Goal: Entertainment & Leisure: Consume media (video, audio)

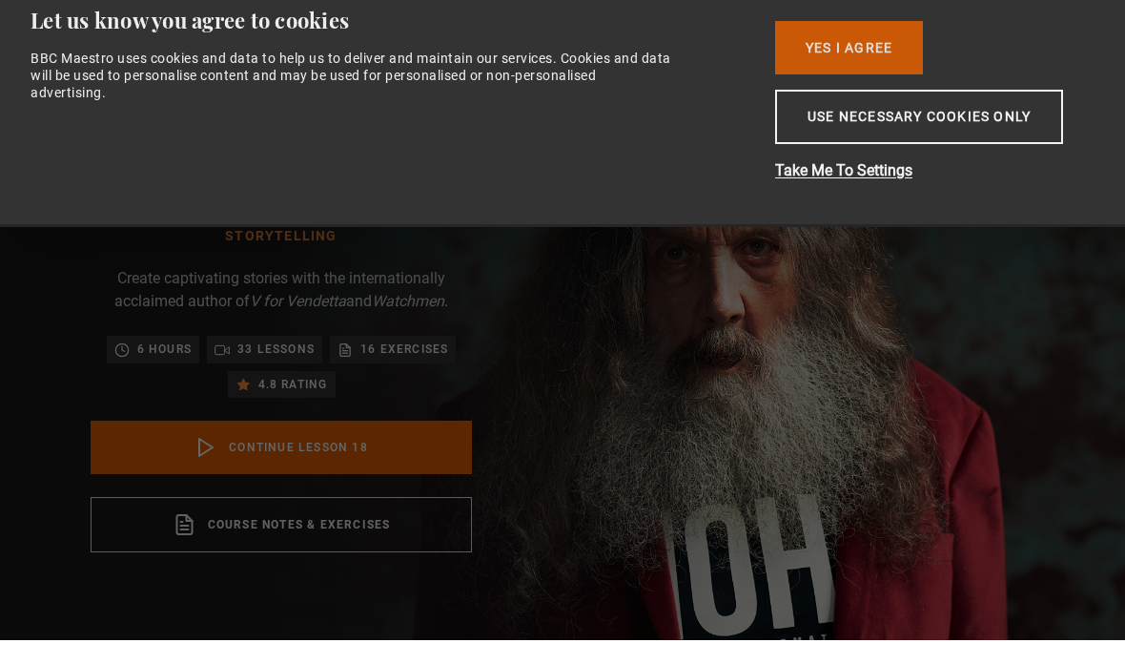
click at [830, 50] on button "Yes I Agree" at bounding box center [849, 71] width 148 height 53
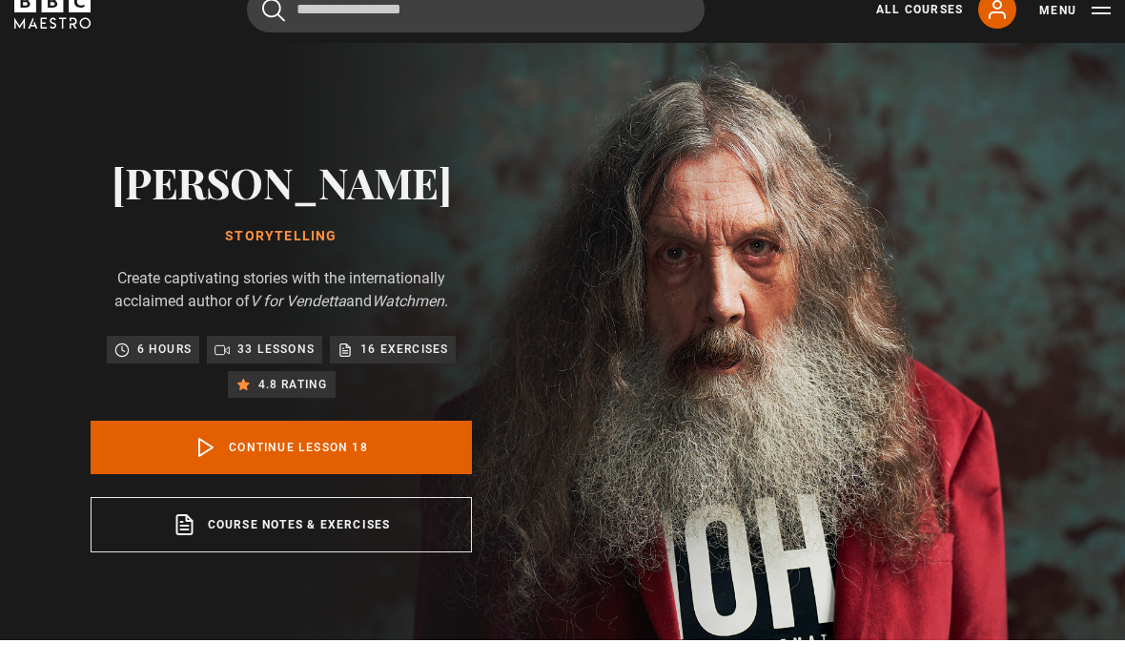
scroll to position [24, 0]
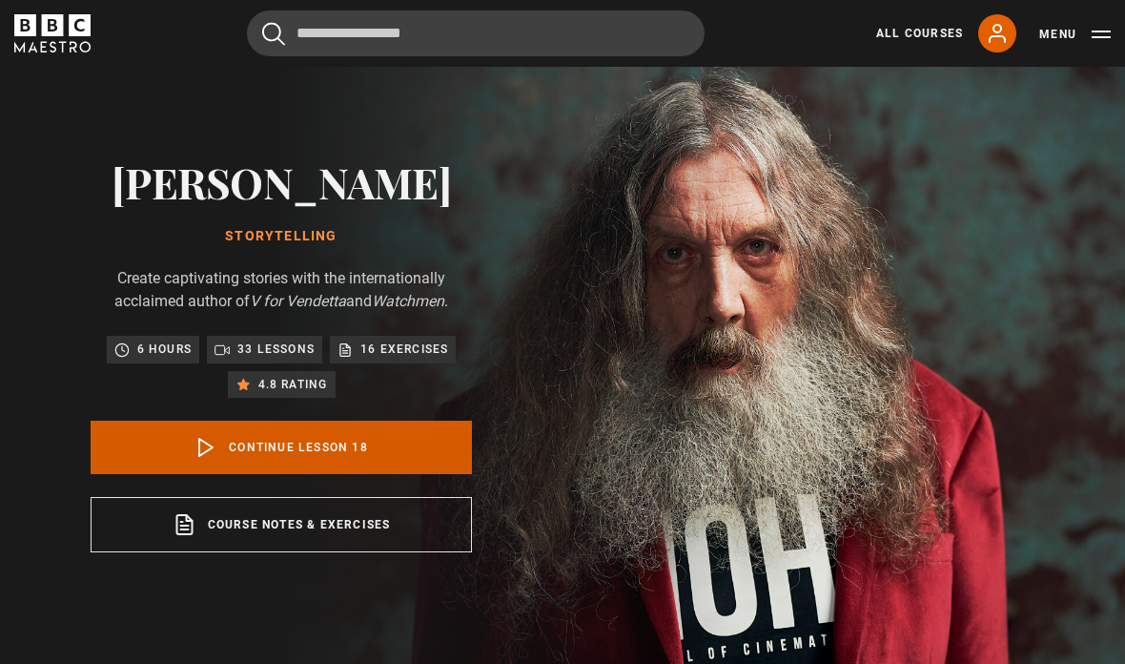
click at [380, 474] on link "Continue lesson 18" at bounding box center [282, 447] width 382 height 53
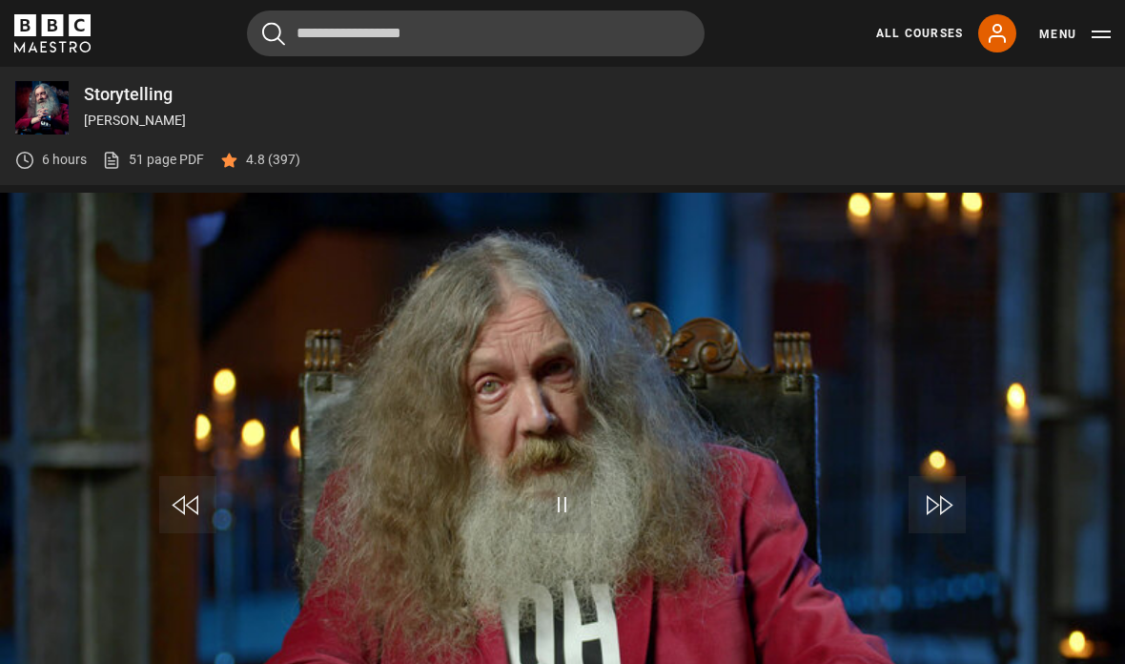
scroll to position [877, 0]
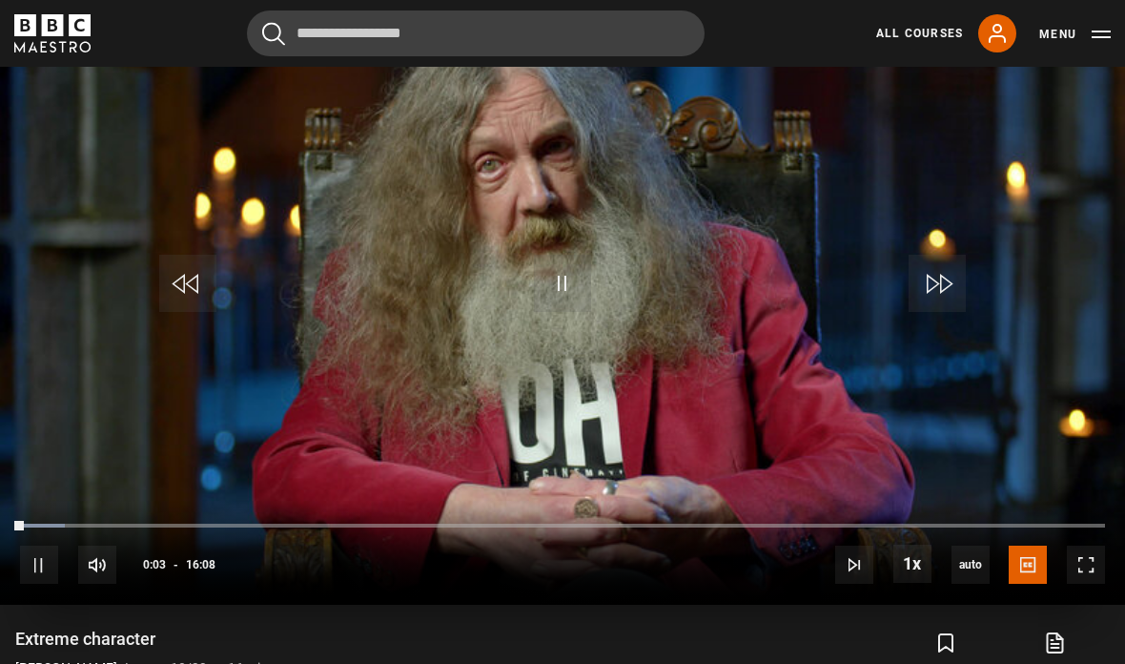
click at [1087, 584] on span "Video Player" at bounding box center [1086, 565] width 38 height 38
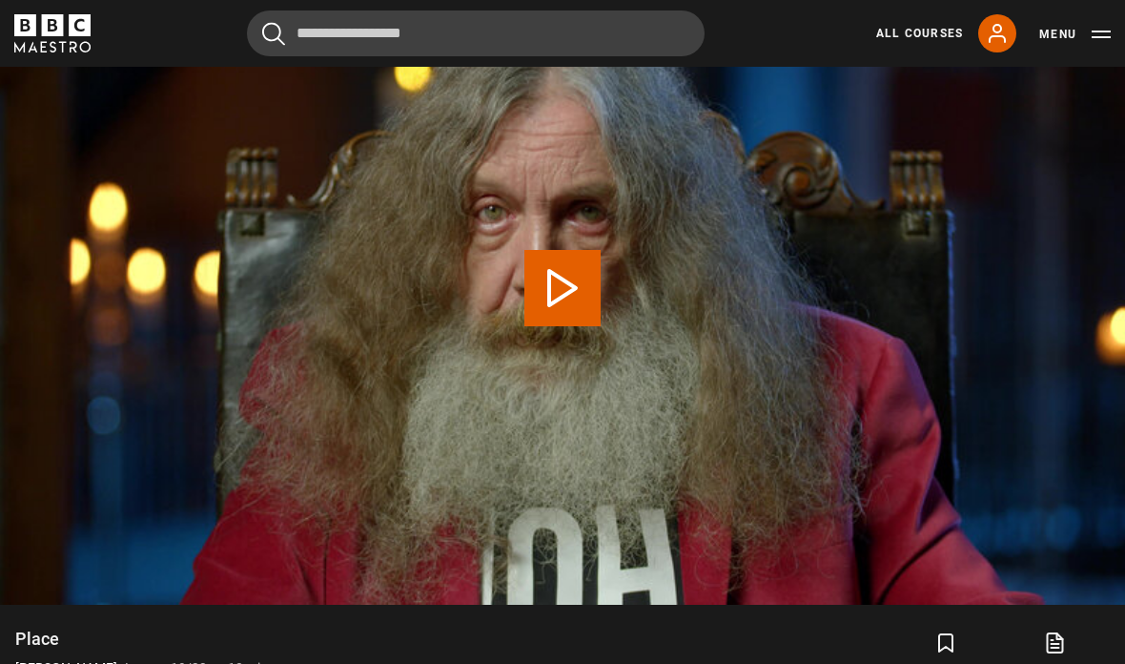
scroll to position [750, 0]
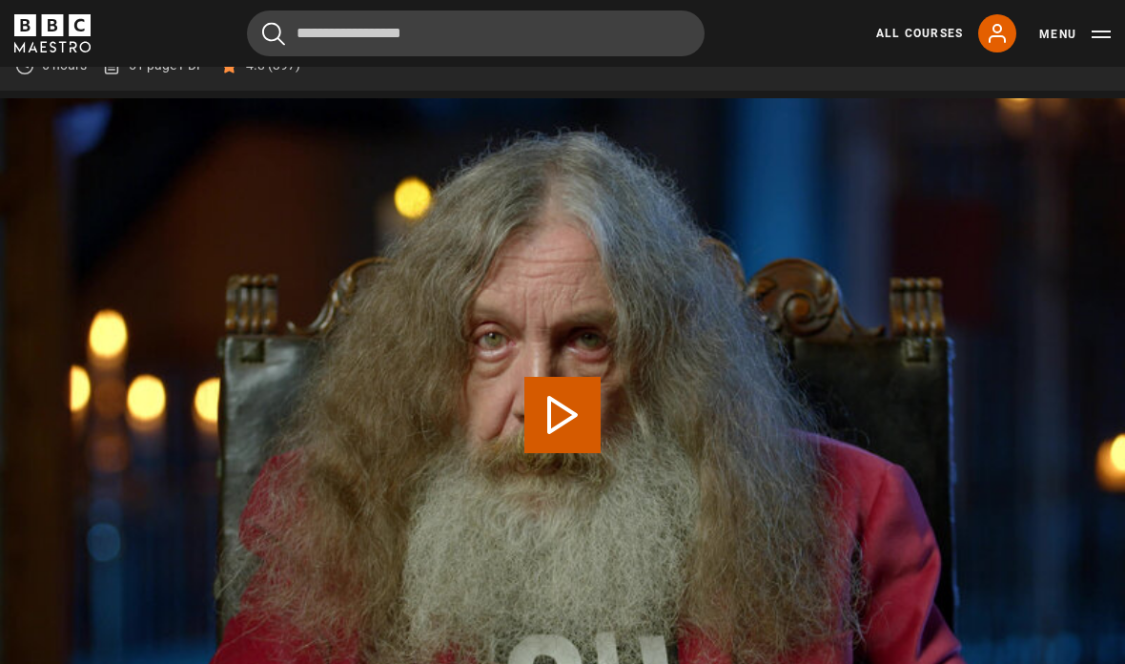
click at [536, 453] on button "Play Lesson Place" at bounding box center [563, 415] width 76 height 76
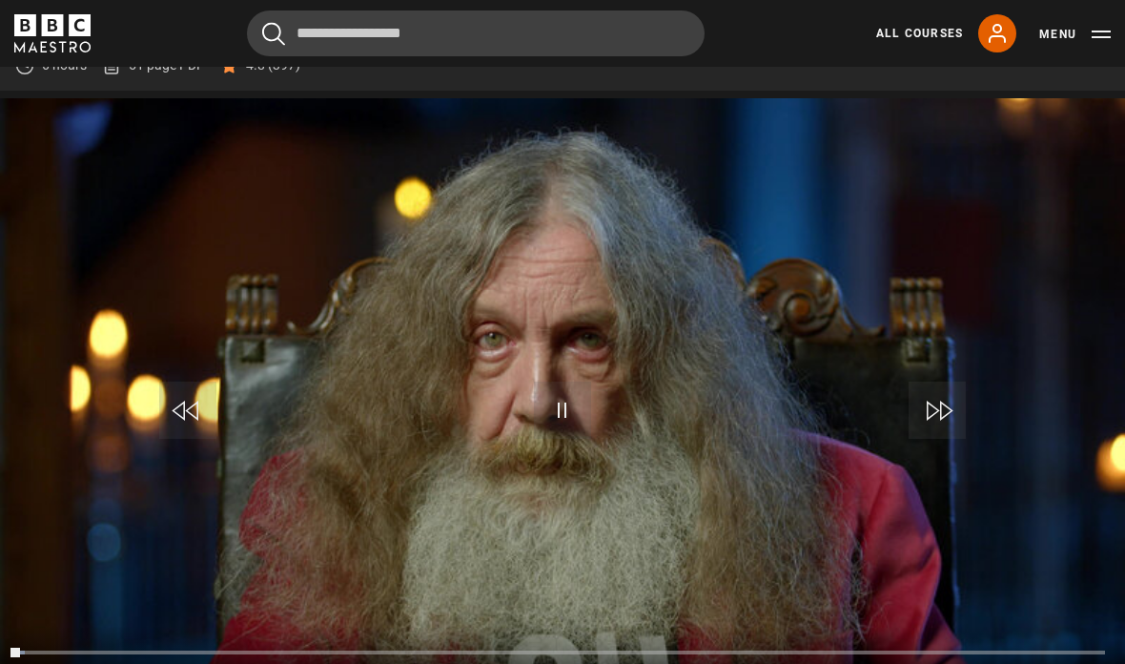
scroll to position [877, 0]
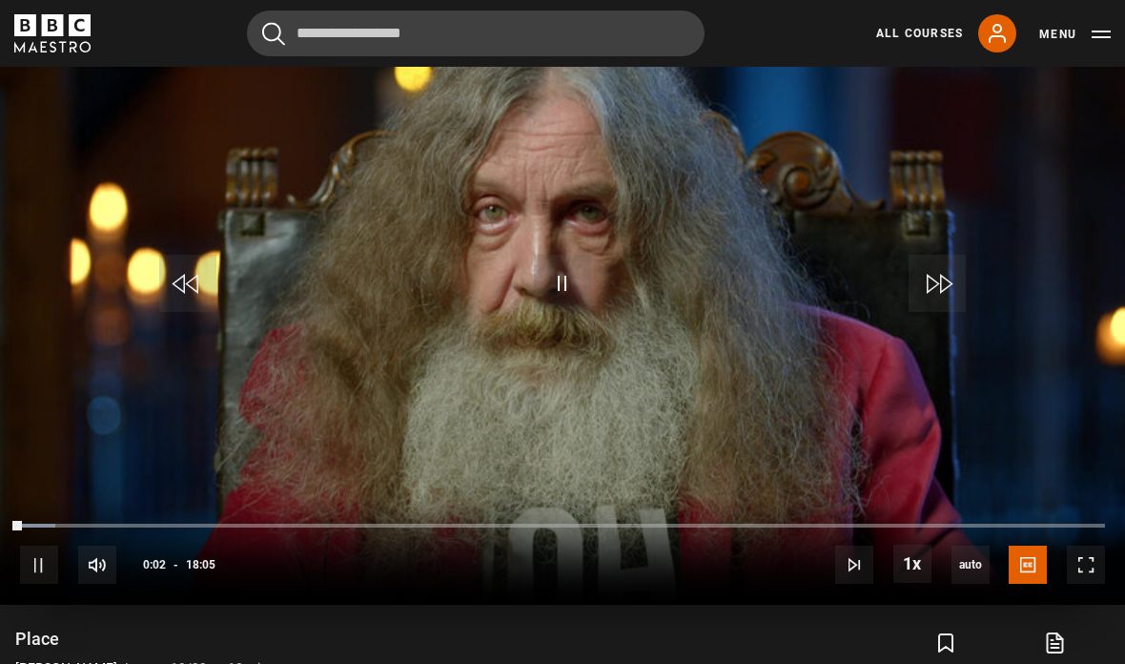
click at [1084, 584] on span "Video Player" at bounding box center [1086, 565] width 38 height 38
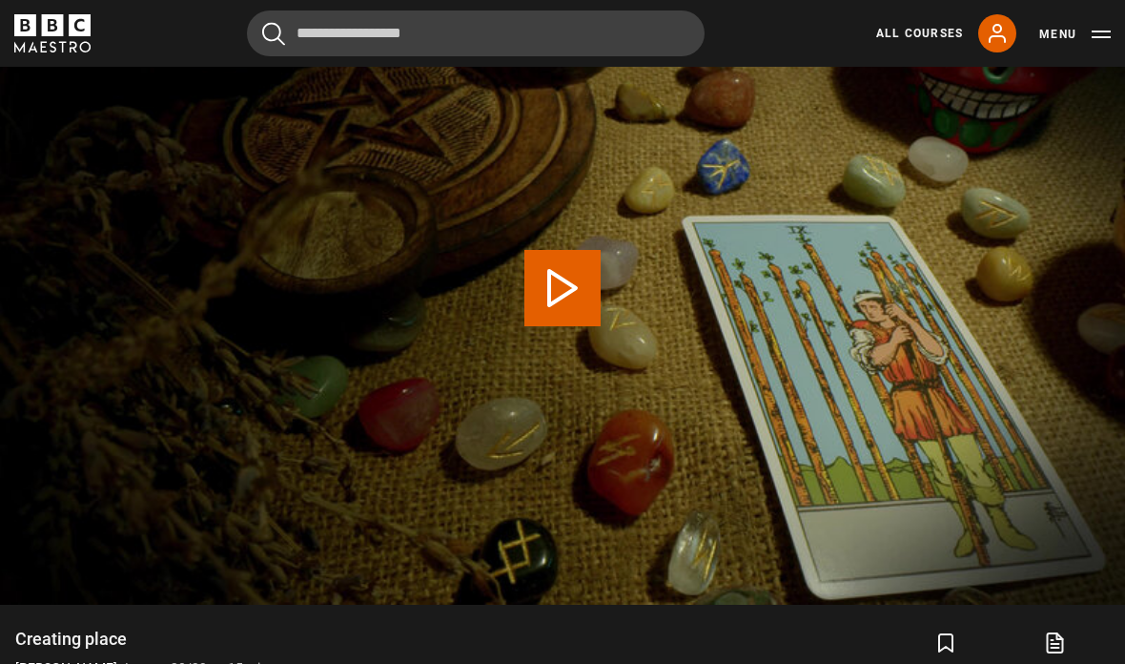
scroll to position [750, 0]
